Goal: Find specific page/section: Find specific page/section

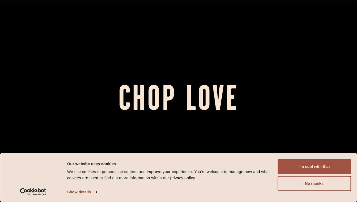
click at [299, 165] on button "I'm cool with that" at bounding box center [314, 166] width 73 height 15
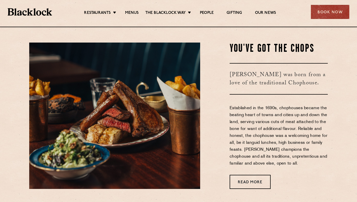
scroll to position [243, 0]
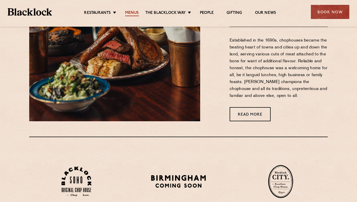
click at [132, 14] on link "Menus" at bounding box center [132, 14] width 14 height 6
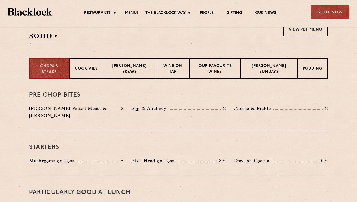
scroll to position [165, 0]
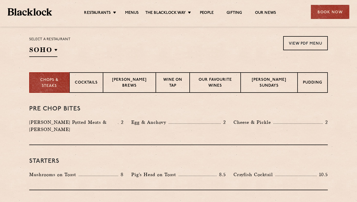
click at [40, 44] on div "Select a restaurant [GEOGRAPHIC_DATA] [GEOGRAPHIC_DATA] [GEOGRAPHIC_DATA] [GEOG…" at bounding box center [49, 46] width 41 height 21
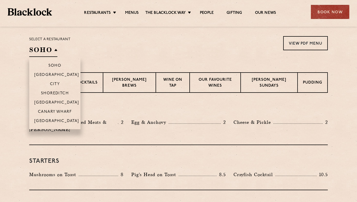
click at [40, 52] on h2 "SOHO" at bounding box center [43, 51] width 28 height 12
click at [47, 103] on p "[GEOGRAPHIC_DATA]" at bounding box center [56, 102] width 45 height 5
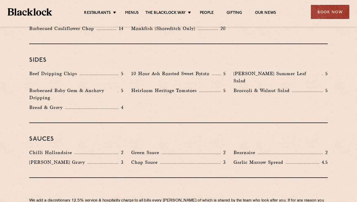
scroll to position [789, 0]
